Goal: Transaction & Acquisition: Purchase product/service

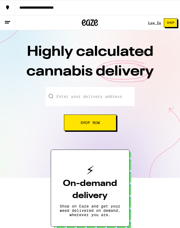
click at [157, 19] on div "Log In Shop" at bounding box center [164, 22] width 32 height 15
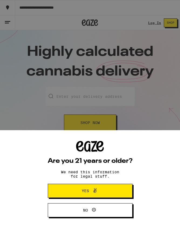
click at [156, 21] on div "Are you 21 years or older? We need this information for legal stuff. Yes No" at bounding box center [90, 114] width 180 height 228
click at [103, 194] on span "Yes" at bounding box center [89, 190] width 41 height 7
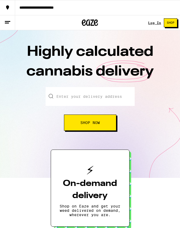
click at [154, 22] on link "Log In" at bounding box center [154, 23] width 13 height 4
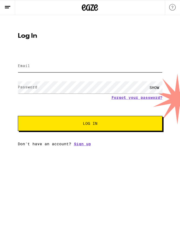
click at [100, 63] on input "Email" at bounding box center [90, 66] width 144 height 12
type input "[EMAIL_ADDRESS][DOMAIN_NAME]"
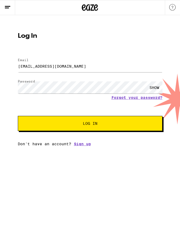
click at [90, 124] on button "Log In" at bounding box center [90, 123] width 144 height 15
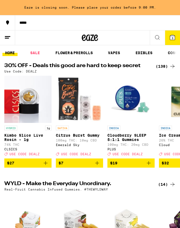
click at [37, 53] on link "SALE" at bounding box center [34, 53] width 15 height 6
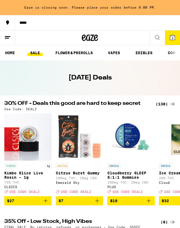
click at [168, 105] on div "(138)" at bounding box center [165, 104] width 20 height 6
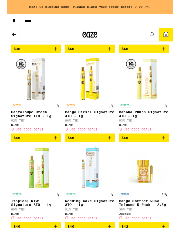
scroll to position [3763, 0]
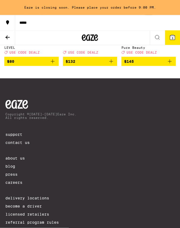
click at [11, 37] on button at bounding box center [7, 37] width 15 height 15
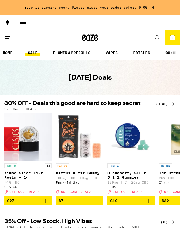
click at [109, 51] on link "VAPES" at bounding box center [112, 53] width 18 height 6
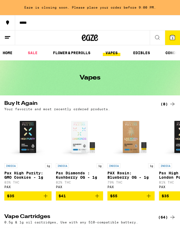
click at [162, 104] on div "(8)" at bounding box center [167, 104] width 15 height 6
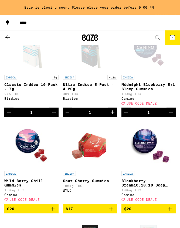
scroll to position [59, 0]
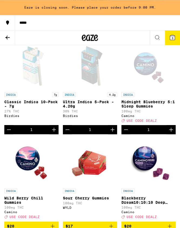
click at [157, 38] on icon at bounding box center [157, 37] width 6 height 6
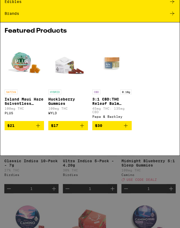
scroll to position [0, 0]
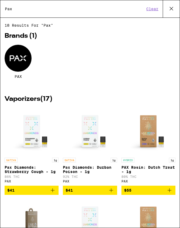
type input "Pax"
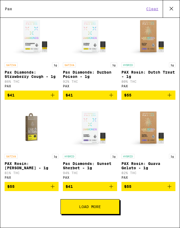
scroll to position [104, 0]
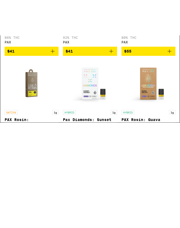
click at [75, 173] on button "$41" at bounding box center [90, 177] width 54 height 9
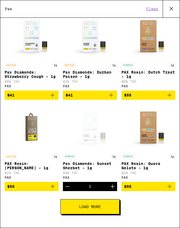
click at [76, 208] on button "Load More" at bounding box center [89, 206] width 59 height 15
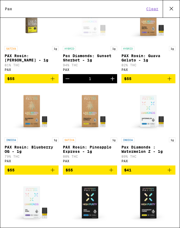
scroll to position [188, 0]
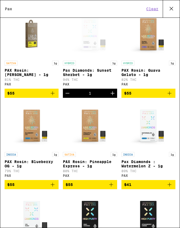
click at [67, 96] on icon "Decrement" at bounding box center [67, 93] width 6 height 6
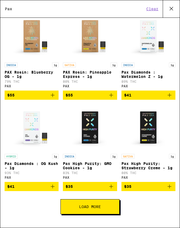
scroll to position [294, 0]
click at [82, 206] on span "Load More" at bounding box center [90, 207] width 22 height 4
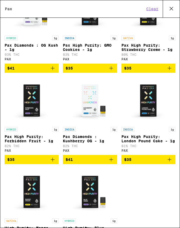
scroll to position [406, 0]
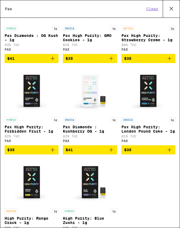
click at [51, 153] on icon "Add to bag" at bounding box center [52, 150] width 6 height 6
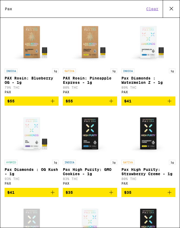
scroll to position [267, 0]
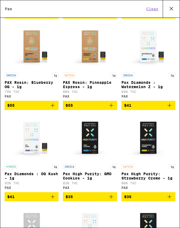
click at [52, 109] on icon "Add to bag" at bounding box center [52, 105] width 6 height 6
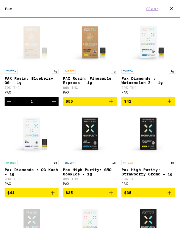
scroll to position [273, 0]
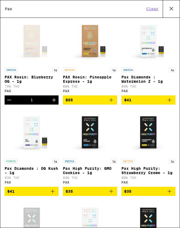
click at [172, 103] on icon "Add to bag" at bounding box center [169, 100] width 6 height 6
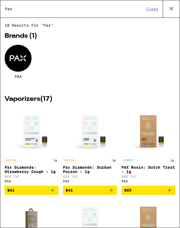
scroll to position [0, 0]
click at [150, 8] on button "Clear" at bounding box center [151, 8] width 15 height 5
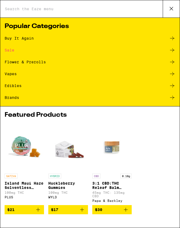
click at [170, 11] on icon at bounding box center [171, 9] width 8 height 8
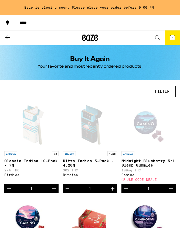
click at [173, 38] on span "6" at bounding box center [172, 37] width 2 height 3
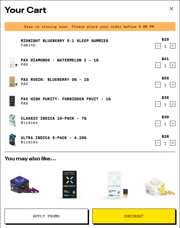
click at [158, 145] on icon "Decrement" at bounding box center [157, 143] width 5 height 6
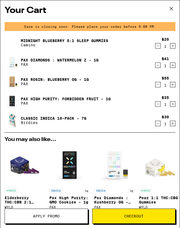
click at [156, 124] on icon "Decrement" at bounding box center [157, 123] width 5 height 6
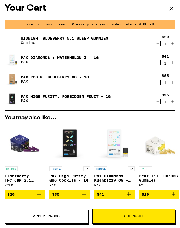
scroll to position [3, 0]
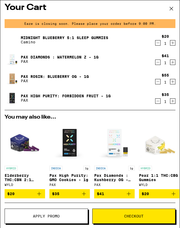
click at [156, 46] on icon "Decrement" at bounding box center [157, 43] width 5 height 6
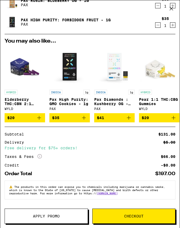
scroll to position [65, 0]
click at [60, 214] on span "Apply Promo" at bounding box center [46, 216] width 83 height 4
